Goal: Task Accomplishment & Management: Use online tool/utility

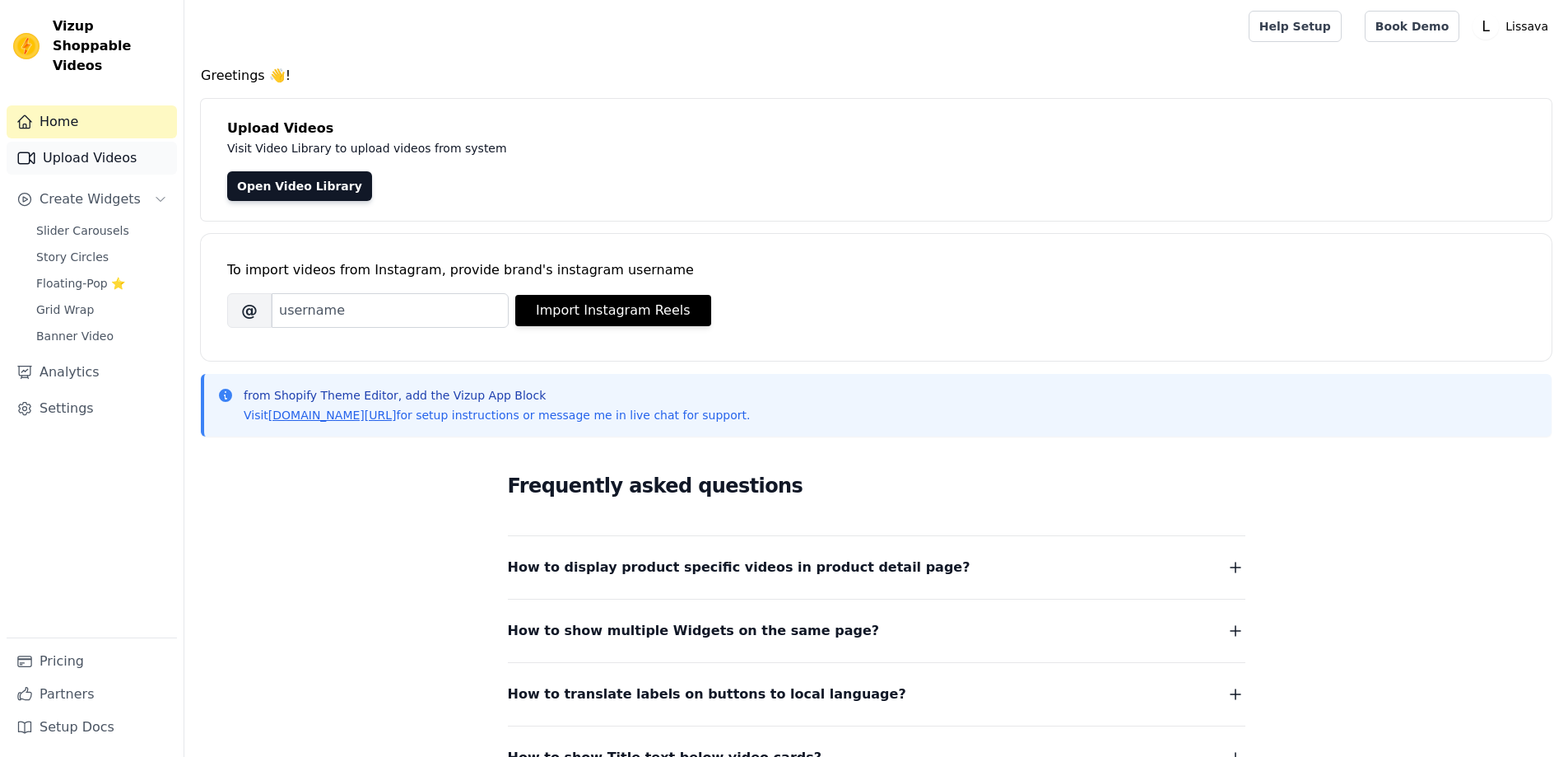
click at [121, 146] on link "Upload Videos" at bounding box center [92, 158] width 171 height 33
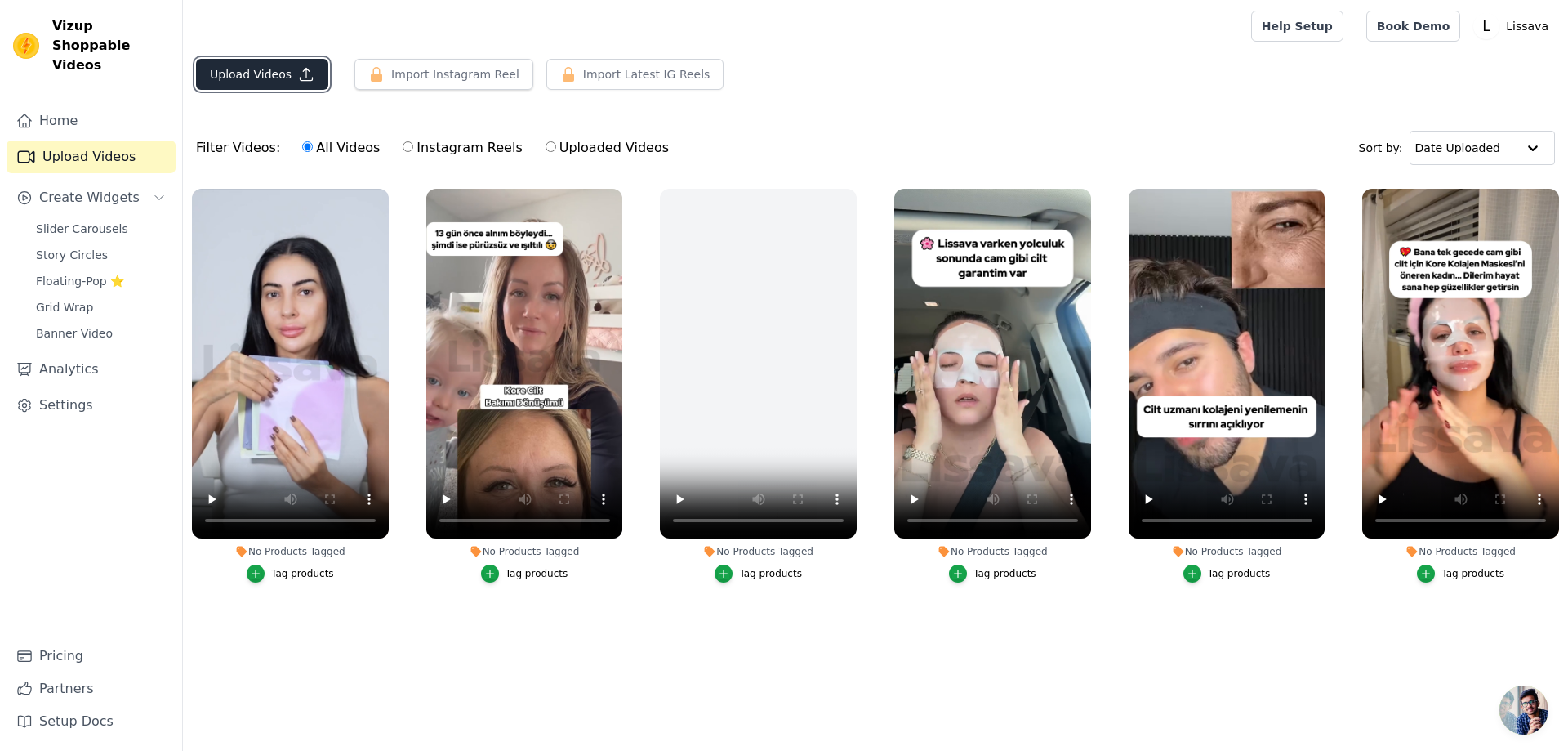
click at [288, 80] on button "Upload Videos" at bounding box center [261, 75] width 132 height 31
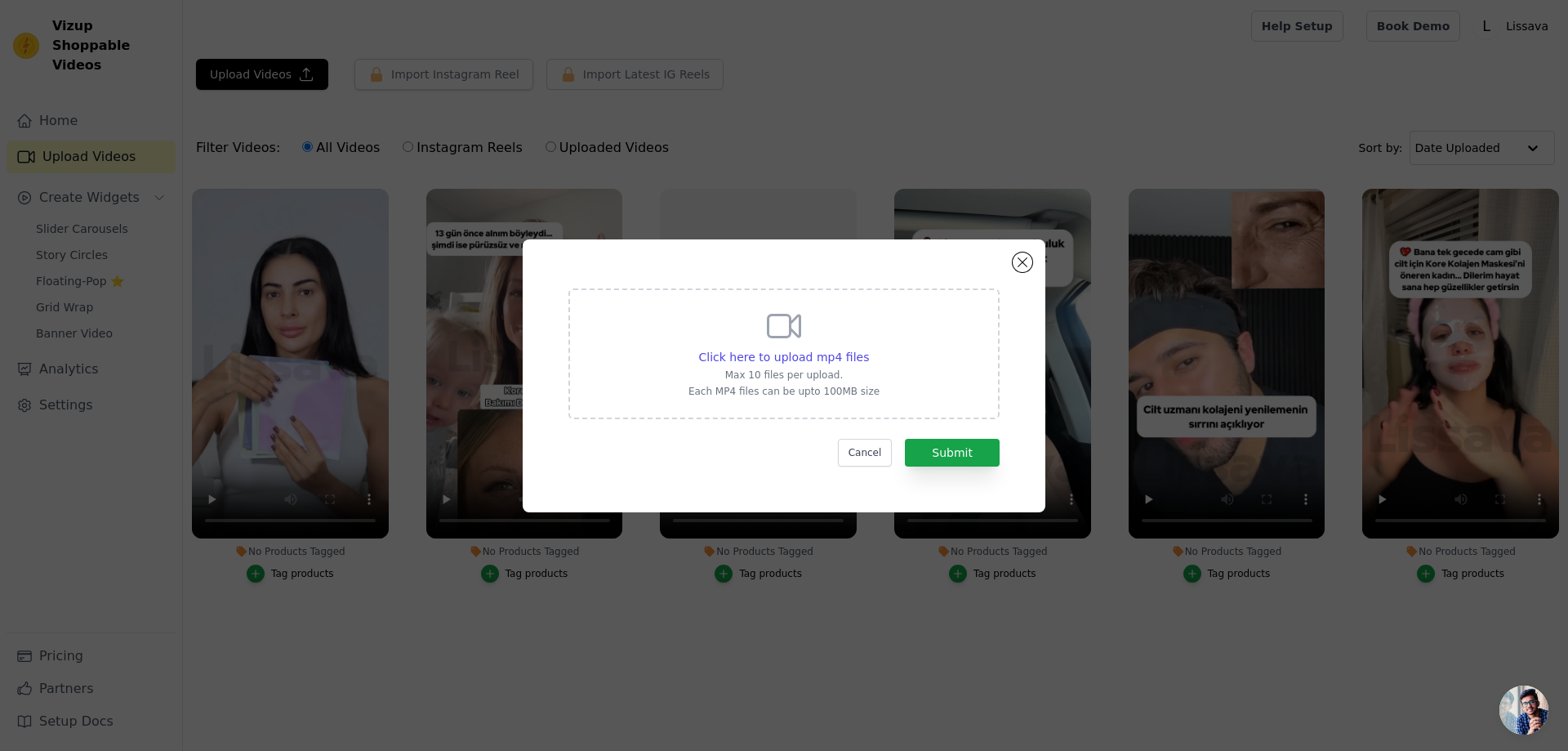
click at [830, 345] on div "Click here to upload mp4 files Max 10 files per upload. Each MP4 files can be u…" at bounding box center [784, 352] width 191 height 91
click at [868, 348] on input "Click here to upload mp4 files Max 10 files per upload. Each MP4 files can be u…" at bounding box center [868, 348] width 1 height 1
type input "C:\fakepath\lissavacihaz1.mp4"
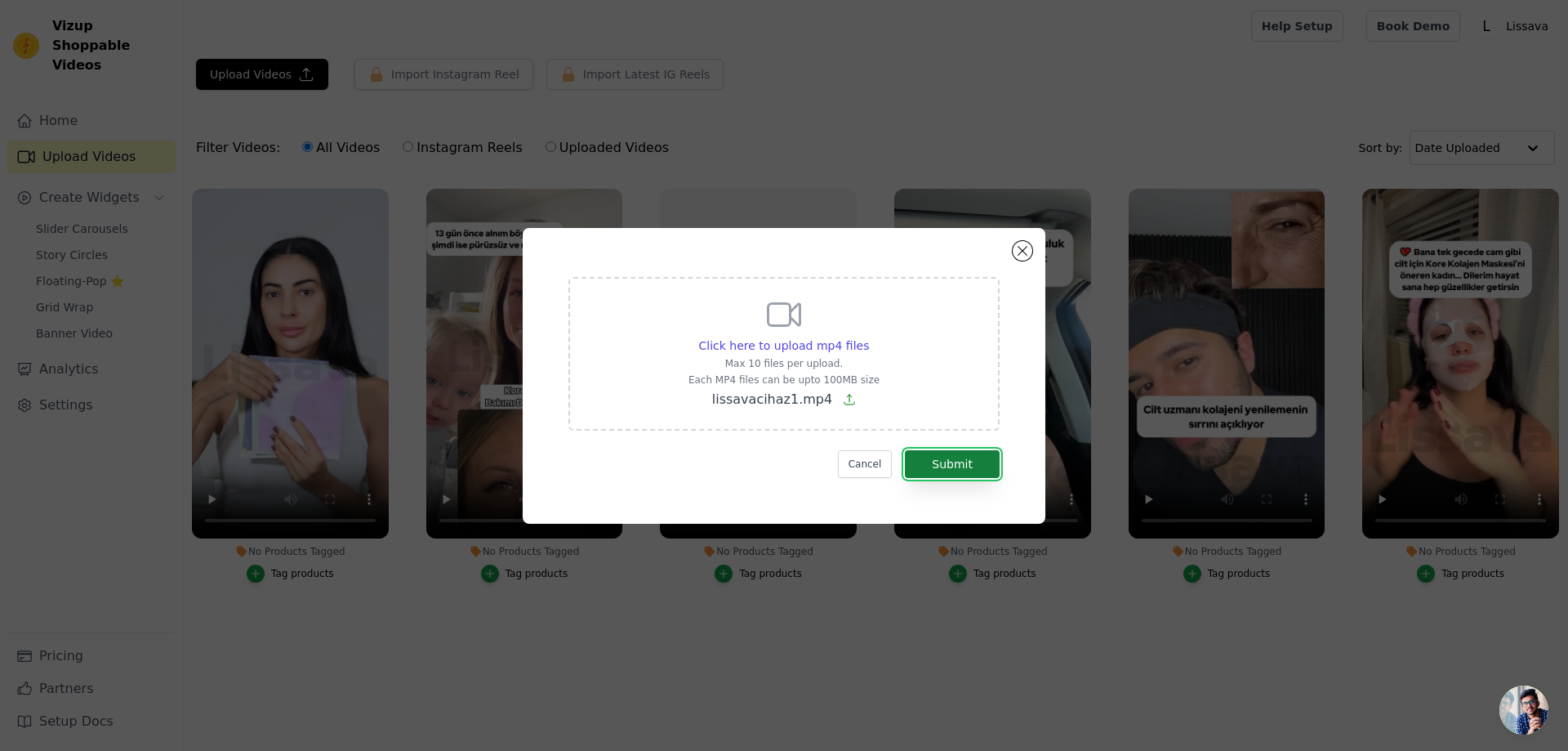
click at [961, 452] on button "Submit" at bounding box center [952, 464] width 95 height 27
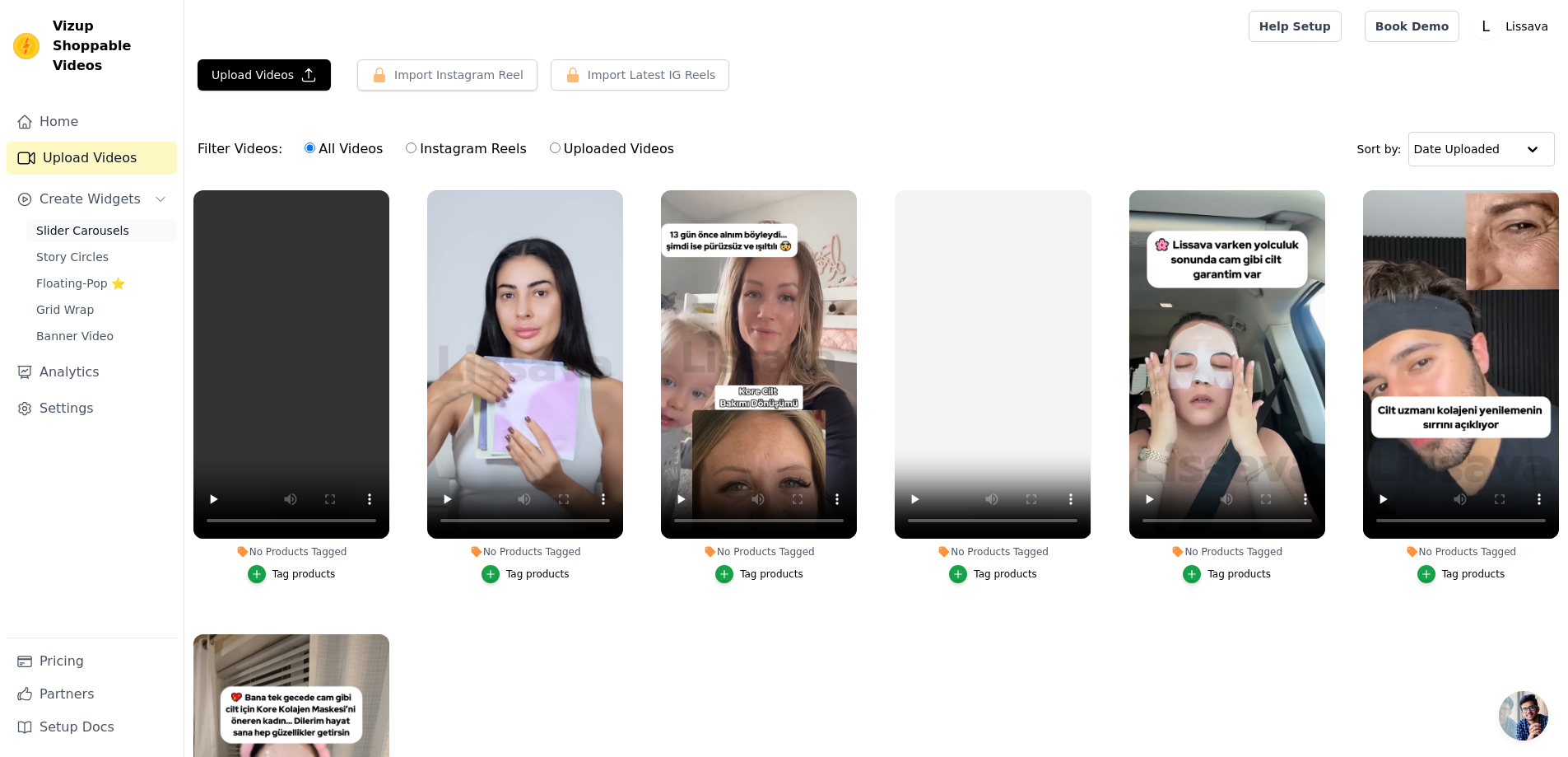
click at [99, 222] on span "Slider Carousels" at bounding box center [82, 231] width 93 height 17
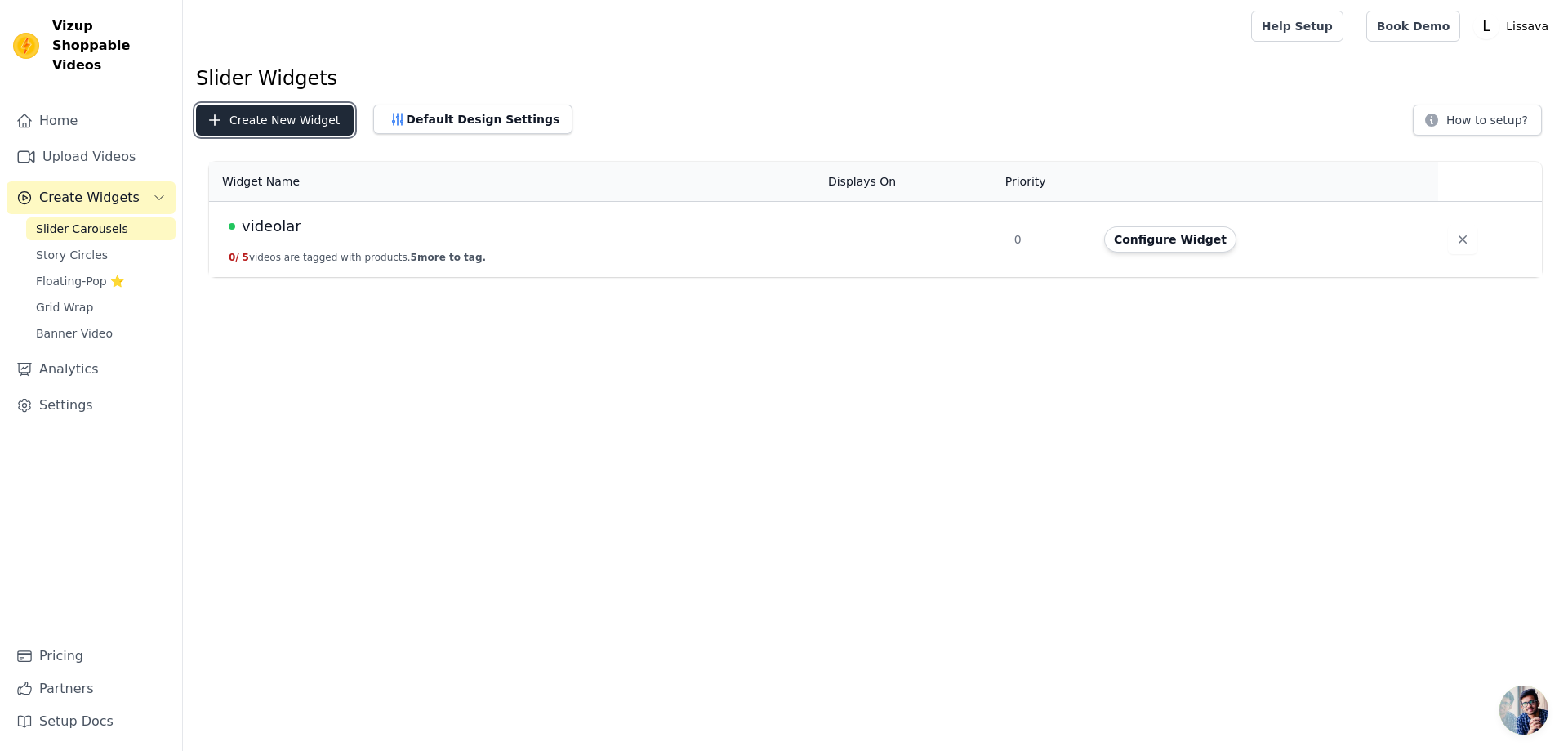
click at [293, 125] on button "Create New Widget" at bounding box center [274, 120] width 158 height 31
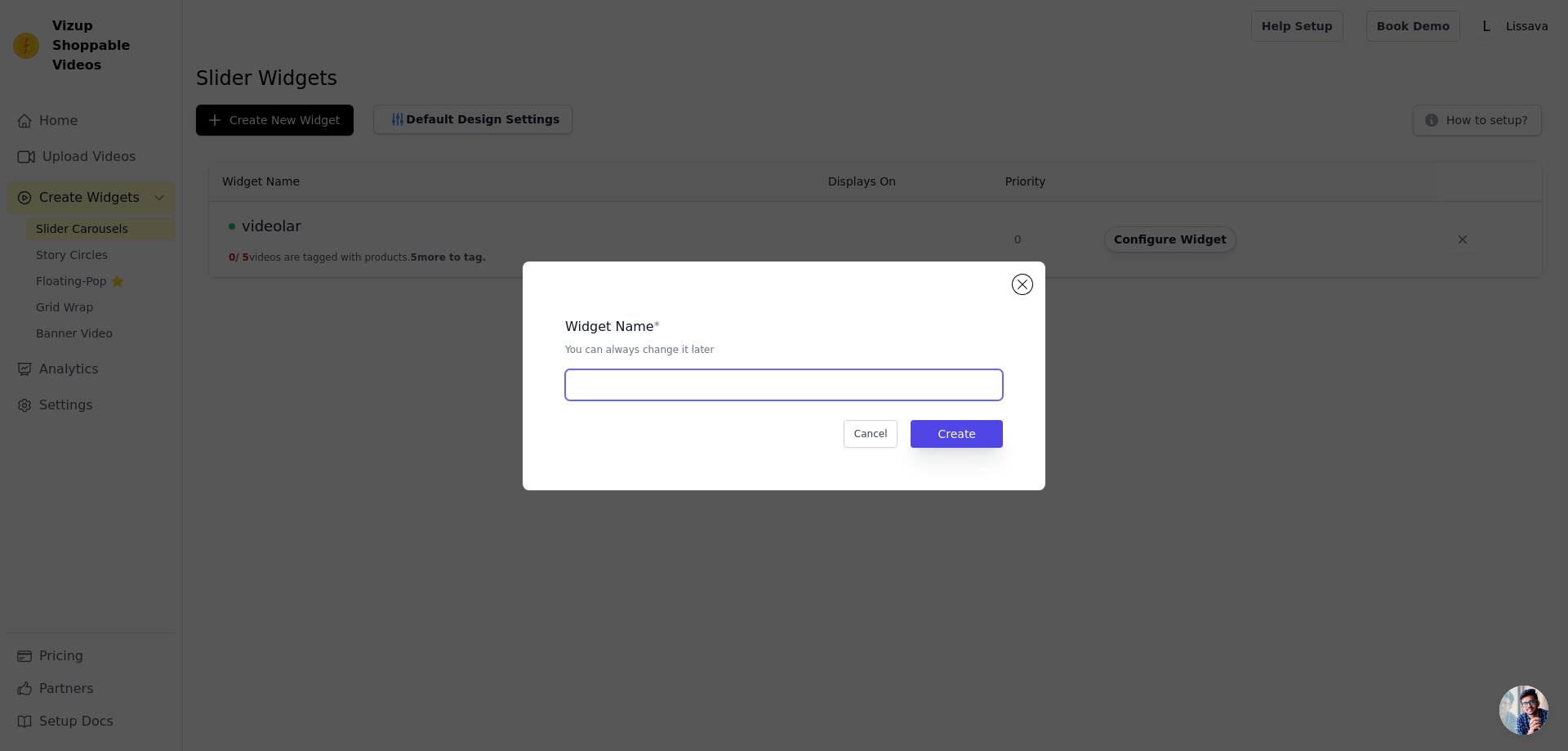
click at [703, 393] on input "text" at bounding box center [784, 385] width 437 height 31
type input "videolars"
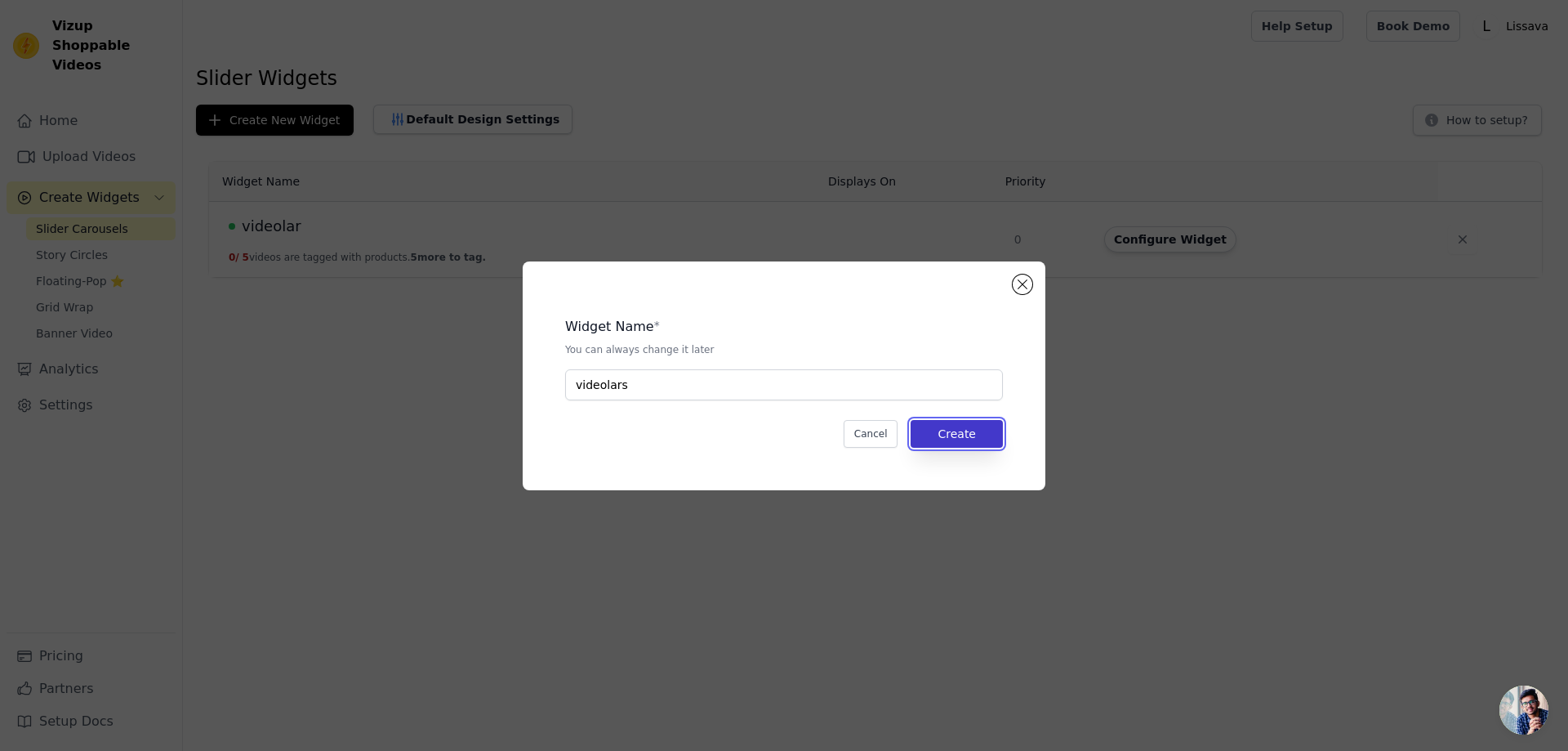
click at [937, 432] on button "Create" at bounding box center [956, 434] width 92 height 27
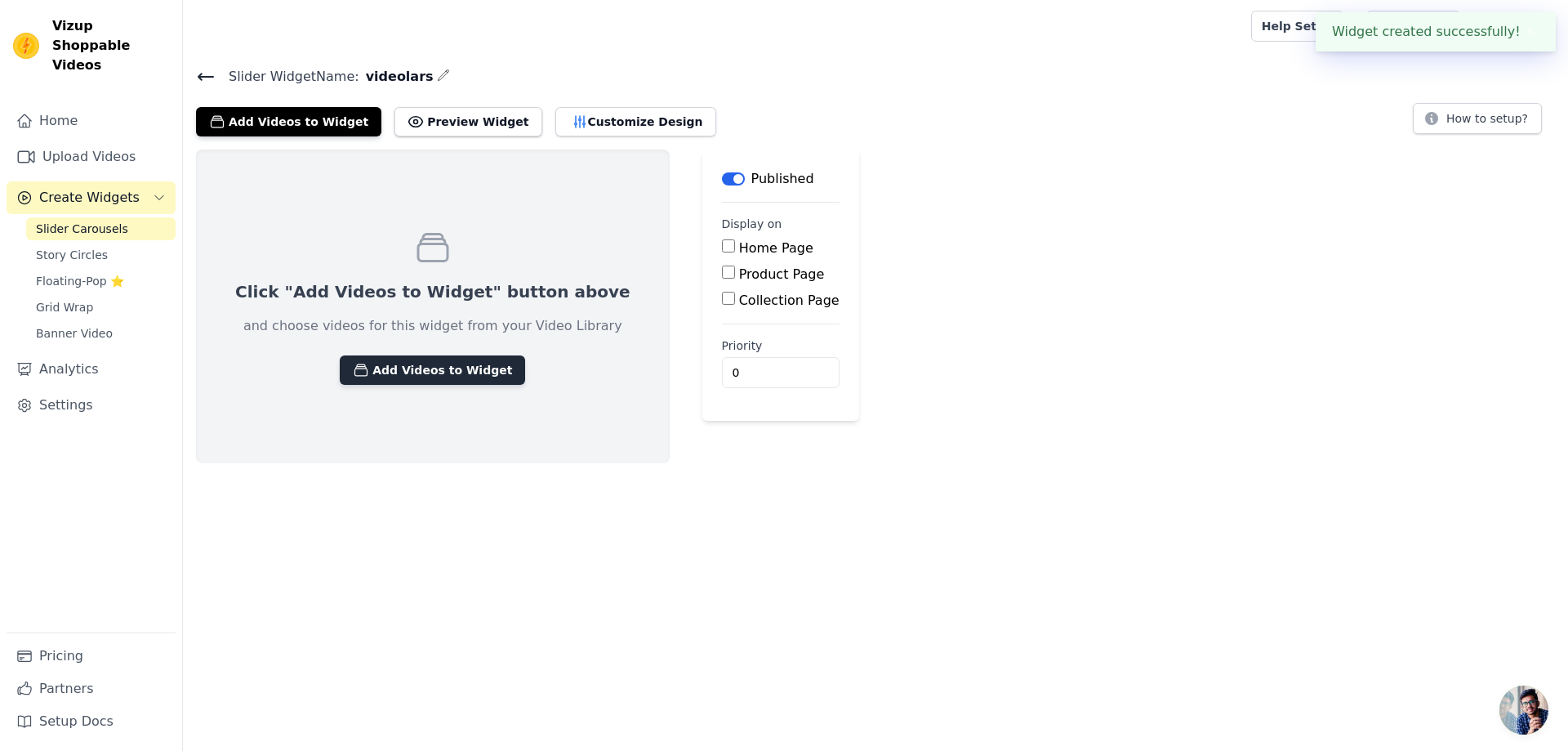
click at [405, 369] on button "Add Videos to Widget" at bounding box center [432, 370] width 185 height 29
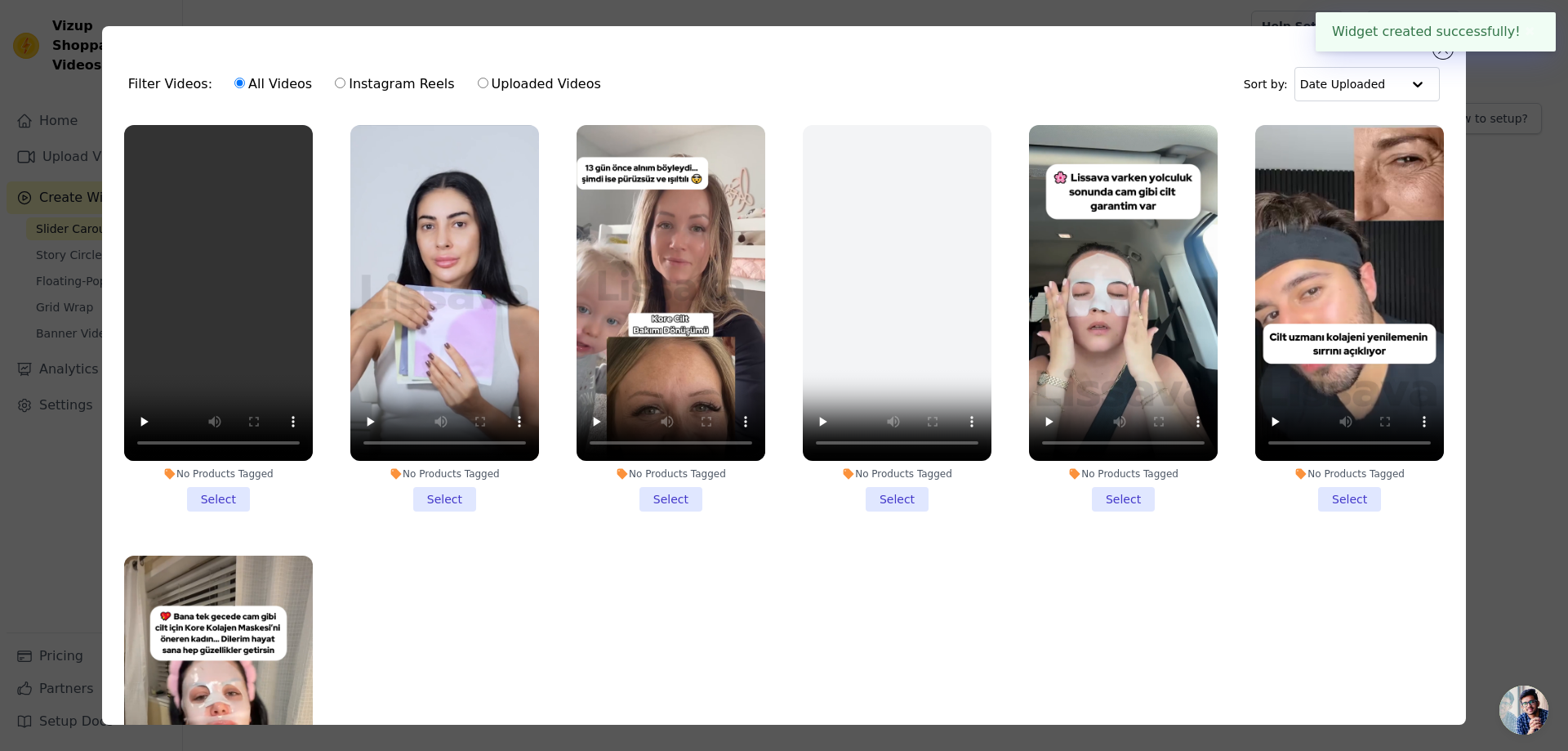
click at [220, 489] on li "No Products Tagged Select" at bounding box center [218, 318] width 189 height 386
click at [0, 0] on input "No Products Tagged Select" at bounding box center [0, 0] width 0 height 0
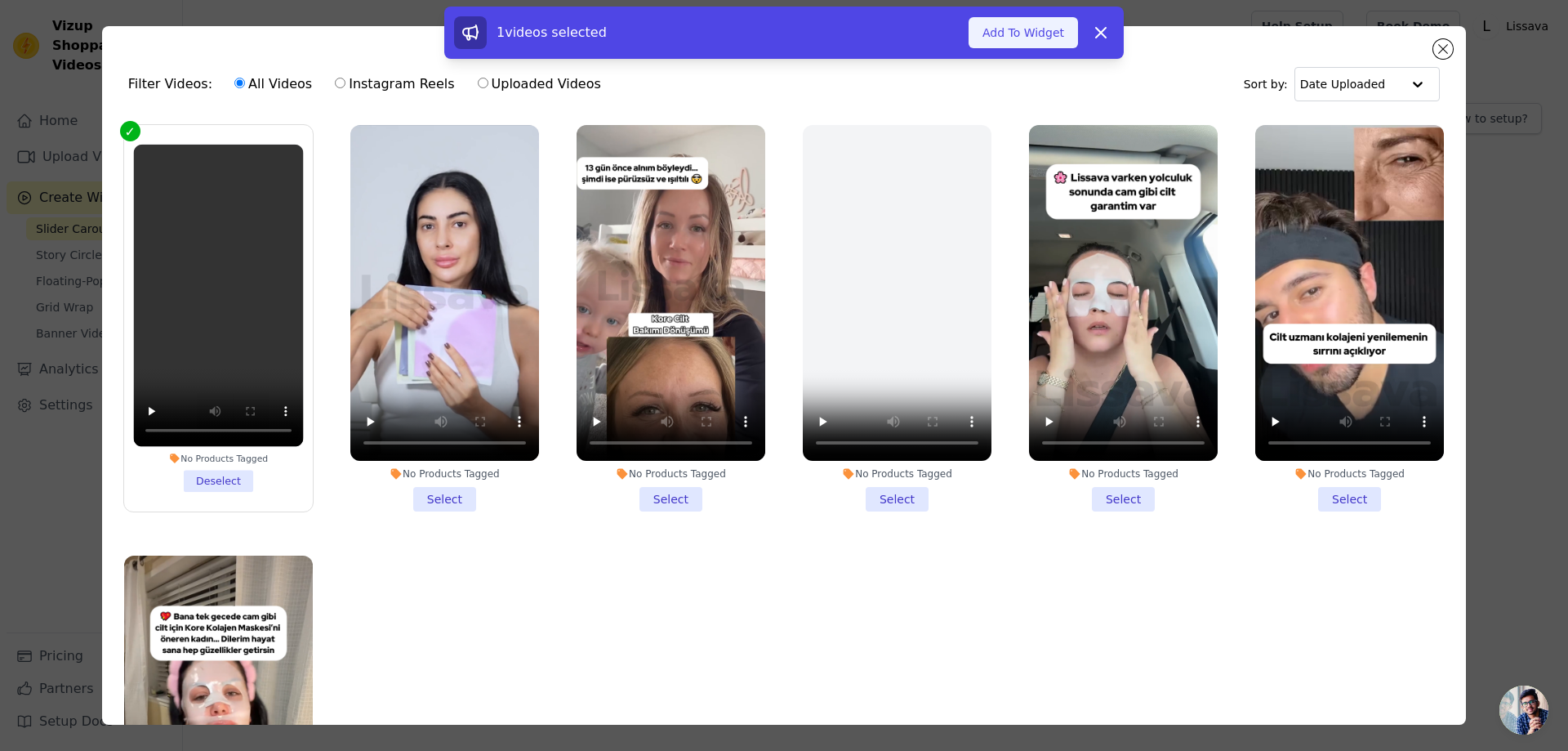
click at [1042, 43] on button "Add To Widget" at bounding box center [1023, 33] width 109 height 31
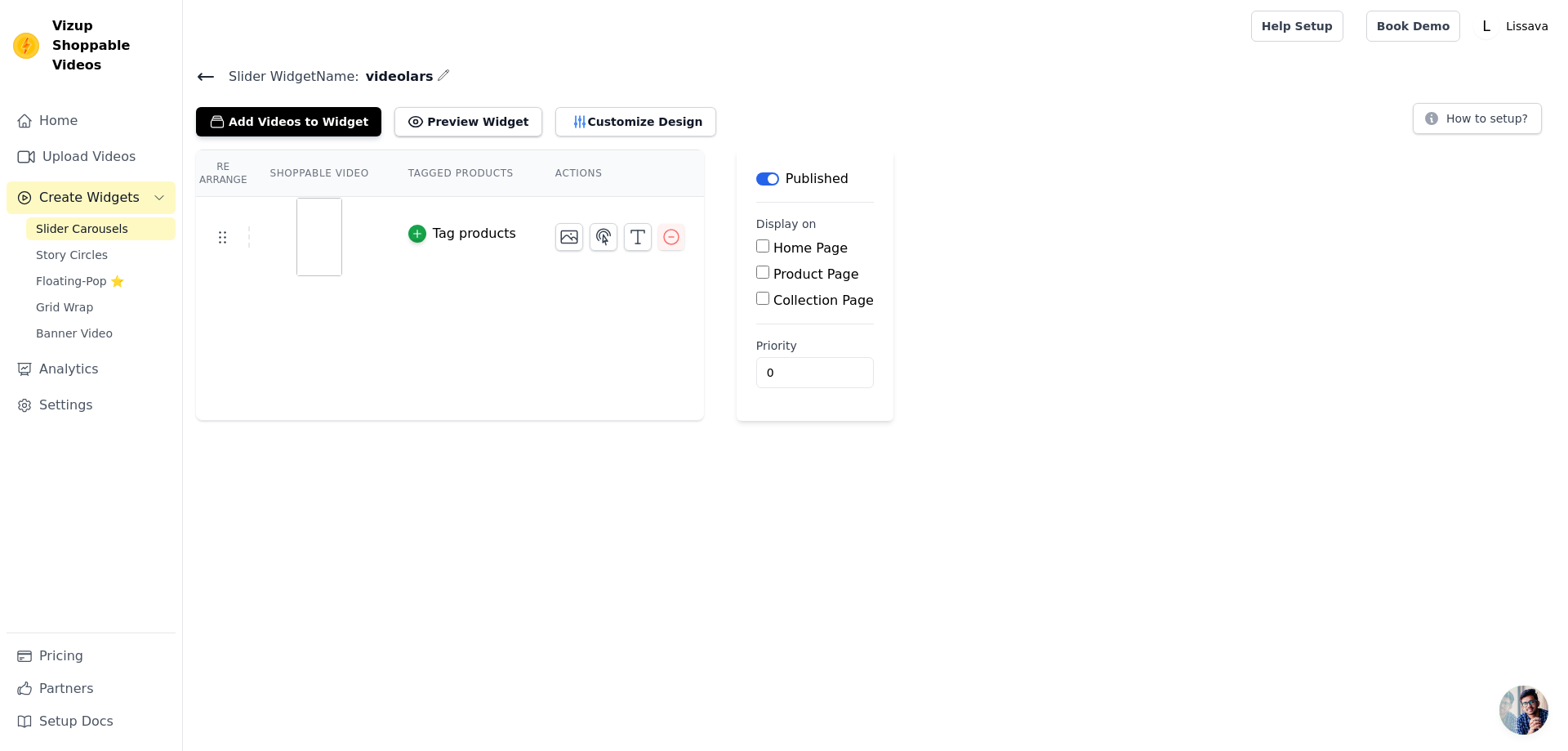
click at [209, 76] on icon at bounding box center [206, 77] width 15 height 6
